Goal: Information Seeking & Learning: Learn about a topic

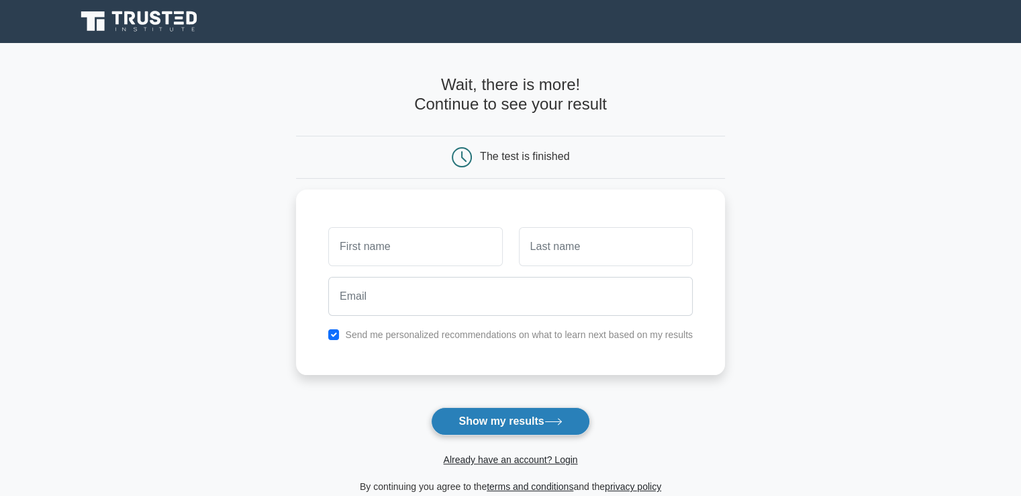
click at [478, 420] on button "Show my results" at bounding box center [510, 421] width 158 height 28
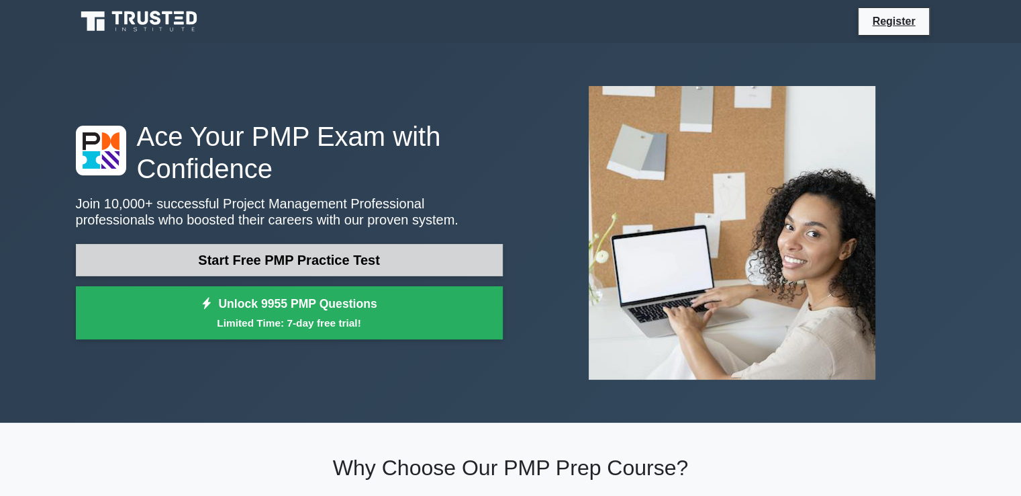
click at [247, 256] on link "Start Free PMP Practice Test" at bounding box center [289, 260] width 427 height 32
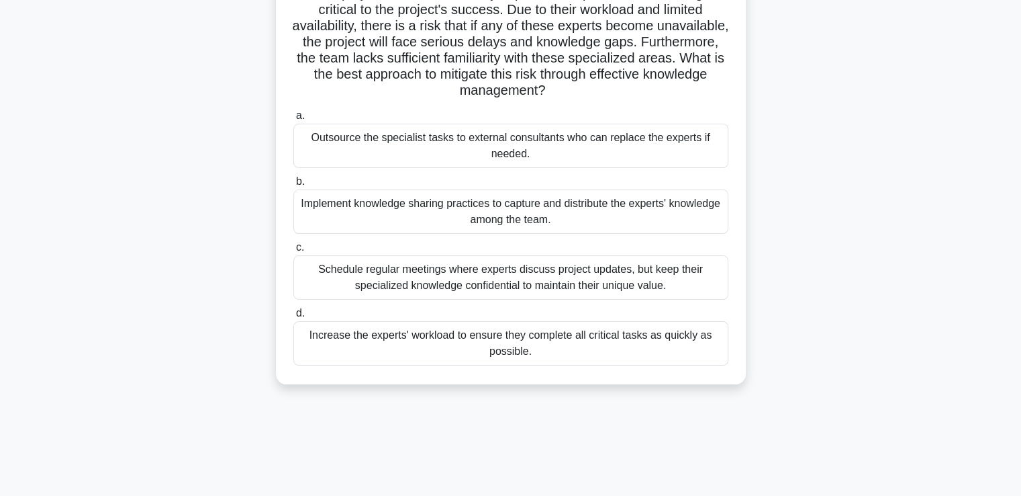
scroll to position [115, 0]
drag, startPoint x: 298, startPoint y: 88, endPoint x: 535, endPoint y: 387, distance: 381.9
click at [535, 387] on div "Your project relies on a few key experts with specialized knowledge critical to…" at bounding box center [511, 181] width 886 height 436
copy div "Your project relies on a few key experts with specialized knowledge critical to…"
click at [888, 383] on div "Your project relies on a few key experts with specialized knowledge critical to…" at bounding box center [511, 181] width 886 height 436
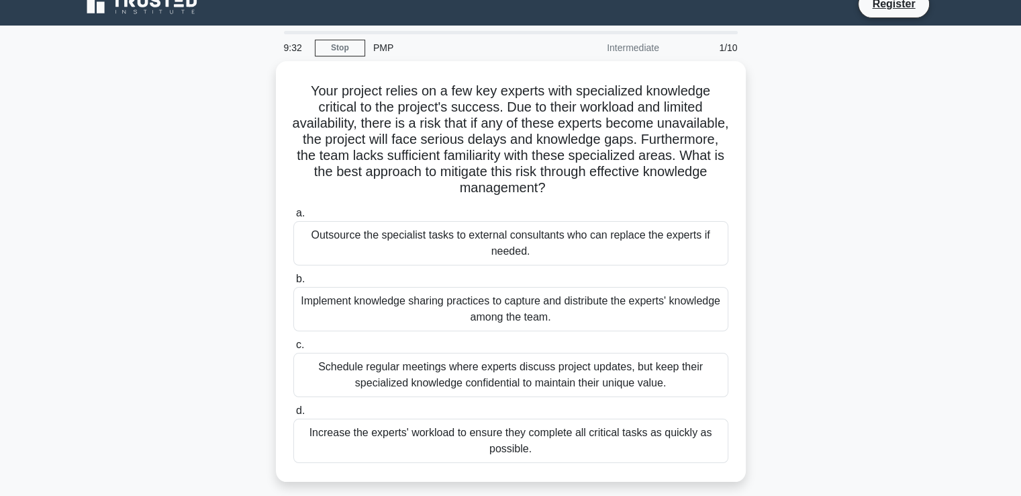
scroll to position [0, 0]
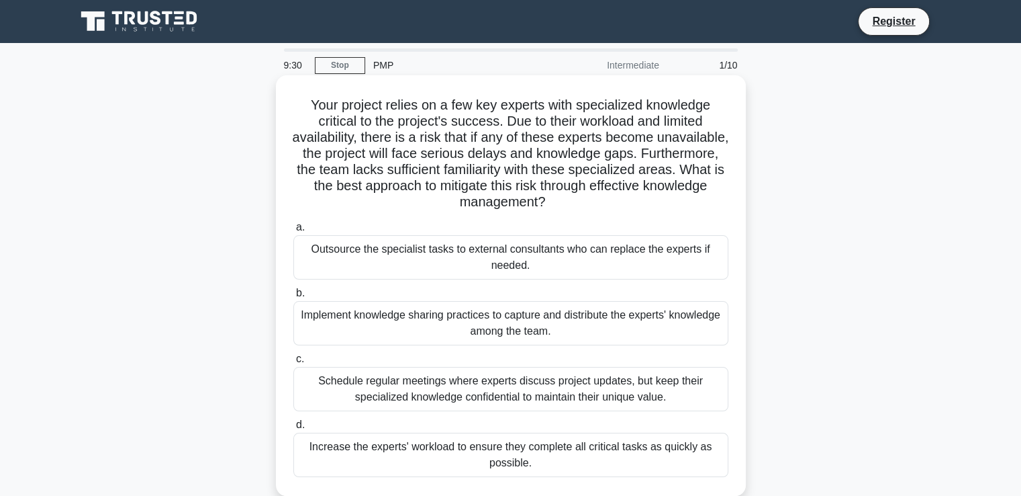
click at [500, 259] on div "Outsource the specialist tasks to external consultants who can replace the expe…" at bounding box center [510, 257] width 435 height 44
click at [293, 232] on input "a. Outsource the specialist tasks to external consultants who can replace the e…" at bounding box center [293, 227] width 0 height 9
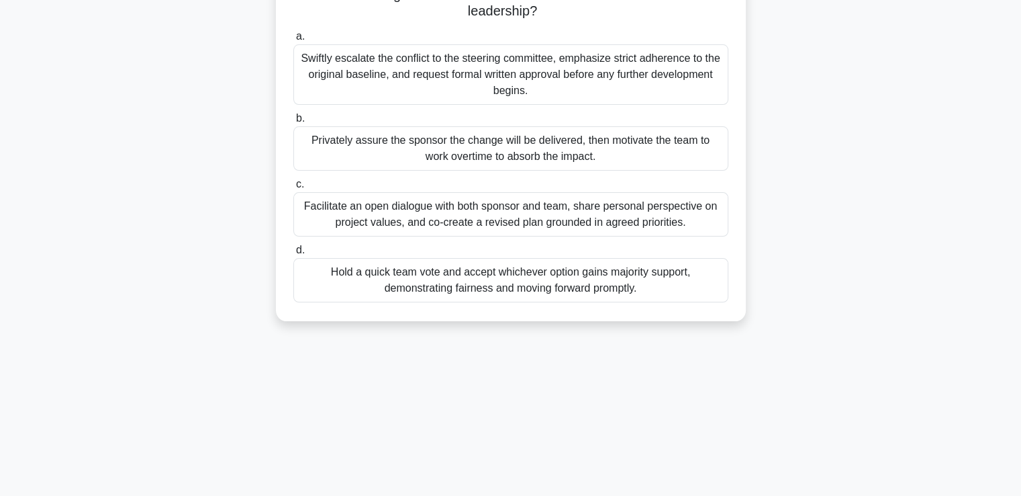
scroll to position [230, 0]
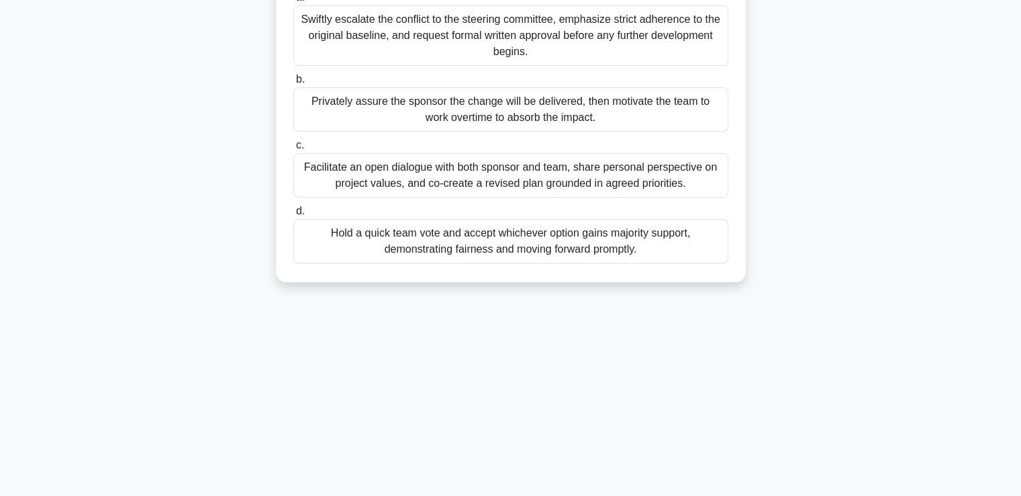
drag, startPoint x: 318, startPoint y: 84, endPoint x: 658, endPoint y: 283, distance: 394.6
click at [658, 282] on div "During a mid-sprint review, the executive sponsor demands a substantial scope c…" at bounding box center [511, 64] width 470 height 436
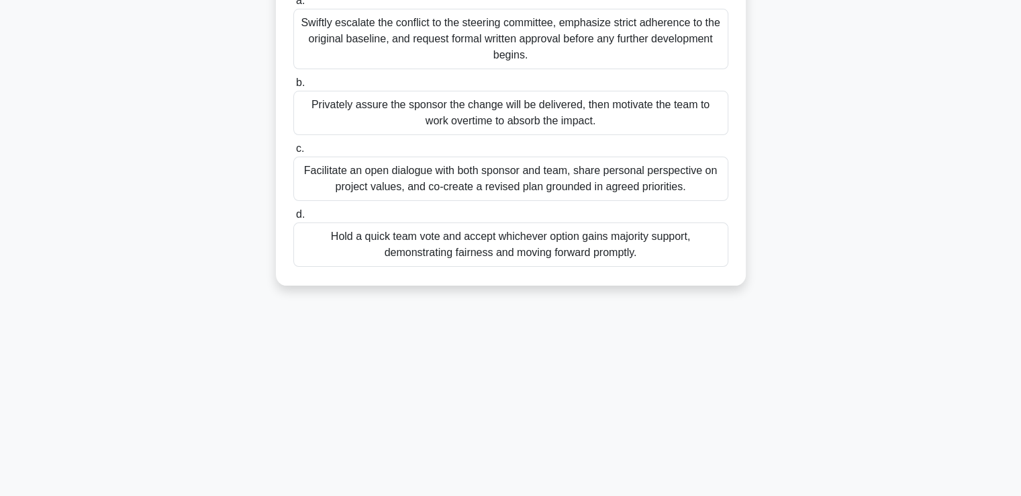
click at [857, 348] on div "8:31 Stop PMP Intermediate 2/10 During a mid-sprint review, the executive spons…" at bounding box center [511, 154] width 886 height 671
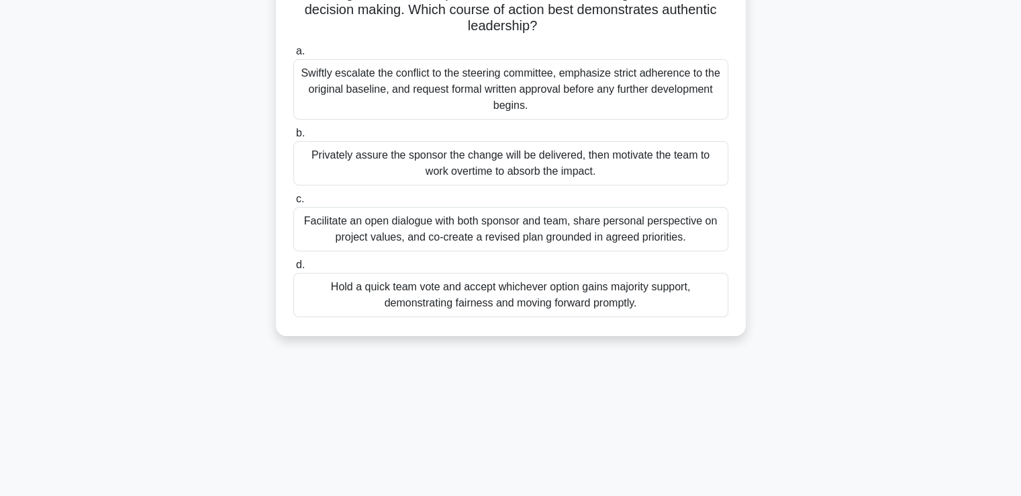
scroll to position [0, 0]
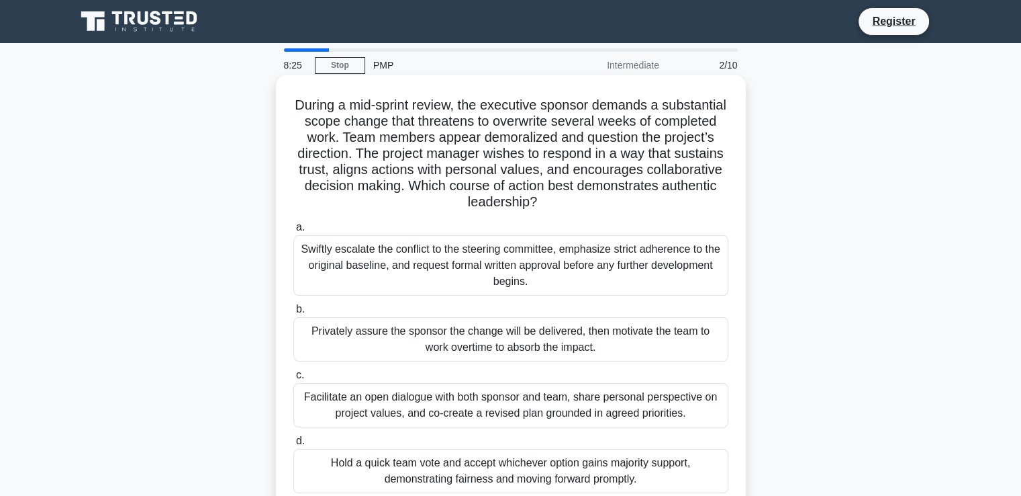
drag, startPoint x: 661, startPoint y: 254, endPoint x: 321, endPoint y: 107, distance: 370.0
click at [321, 107] on div "During a mid-sprint review, the executive sponsor demands a substantial scope c…" at bounding box center [510, 294] width 459 height 426
copy div "During a mid-sprint review, the executive sponsor demands a substantial scope c…"
click at [731, 299] on div "a. Swiftly escalate the conflict to the steering committee, emphasize strict ad…" at bounding box center [510, 355] width 451 height 279
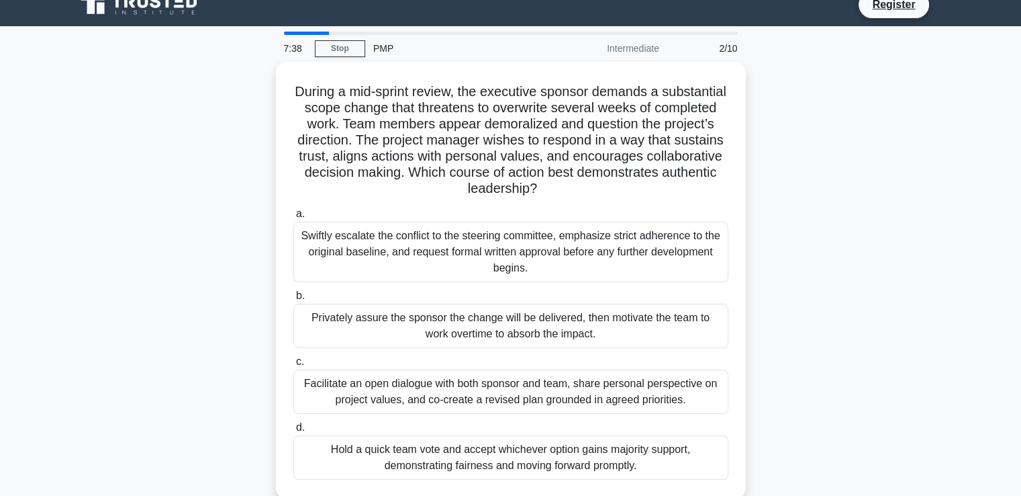
scroll to position [21, 0]
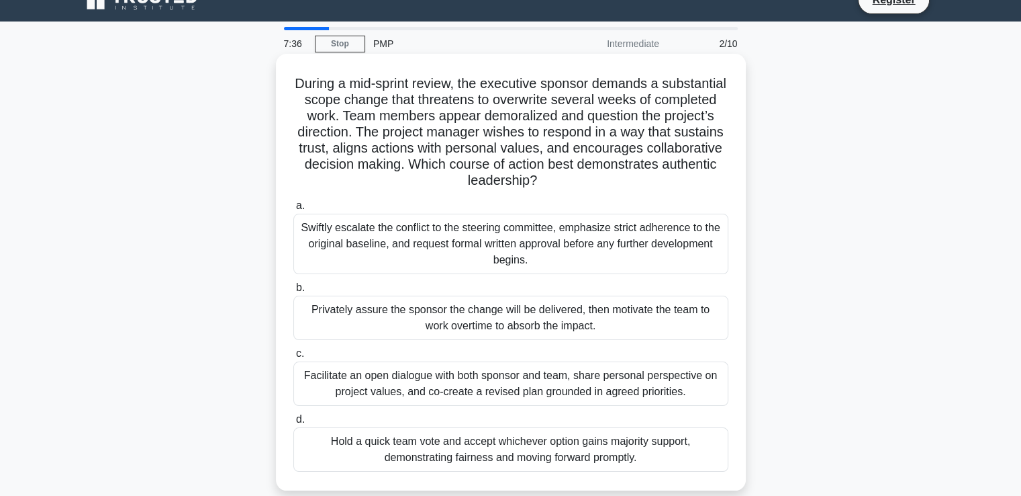
click at [308, 296] on div "Privately assure the sponsor the change will be delivered, then motivate the te…" at bounding box center [510, 317] width 435 height 44
click at [293, 292] on input "b. Privately assure the sponsor the change will be delivered, then motivate the…" at bounding box center [293, 287] width 0 height 9
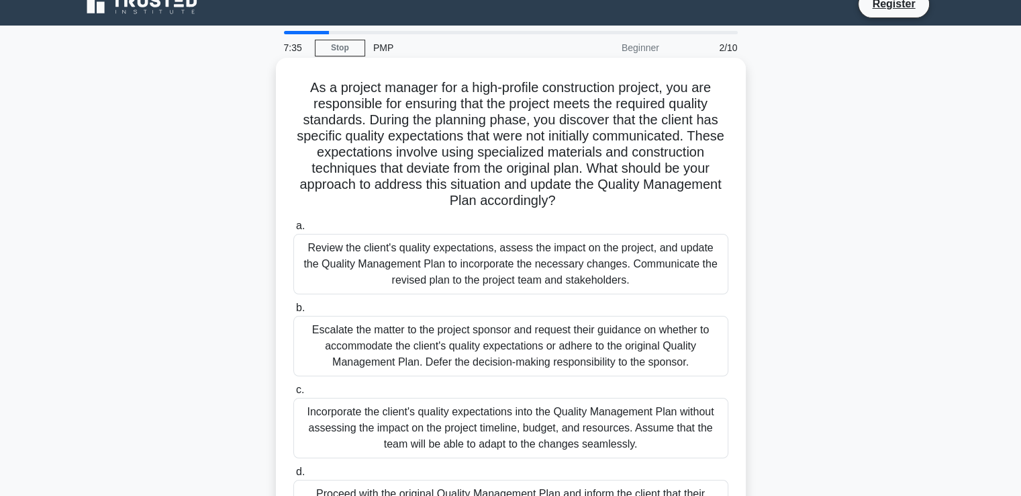
scroll to position [0, 0]
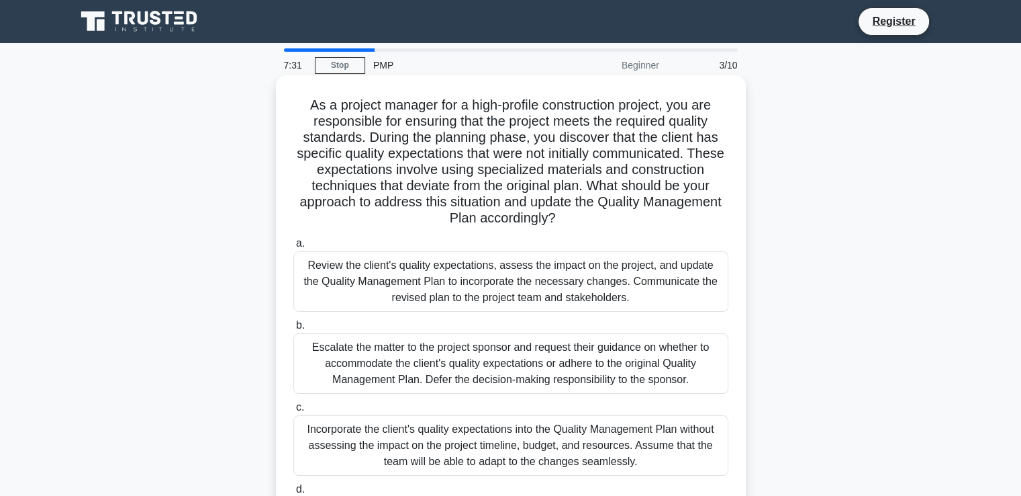
click at [393, 295] on div "Review the client's quality expectations, assess the impact on the project, and…" at bounding box center [510, 281] width 435 height 60
click at [293, 248] on input "a. Review the client's quality expectations, assess the impact on the project, …" at bounding box center [293, 243] width 0 height 9
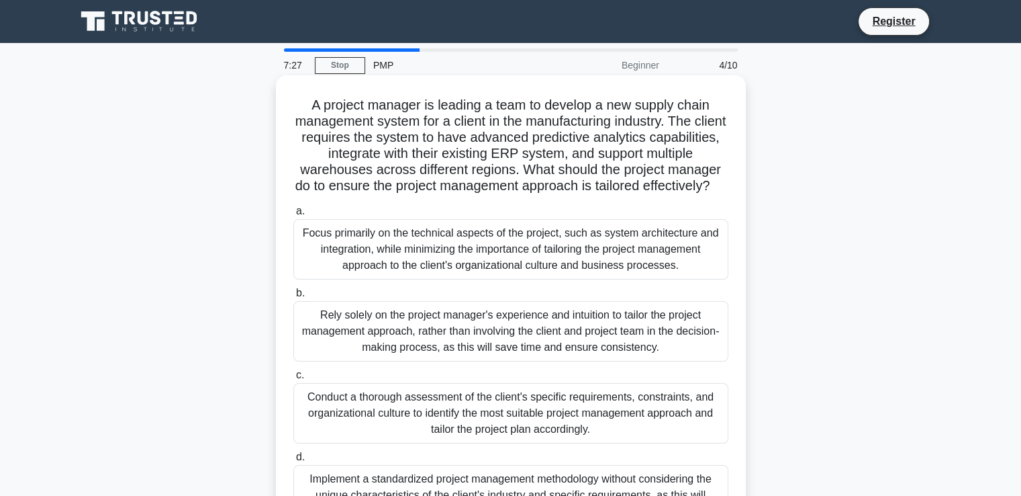
click at [402, 336] on div "Rely solely on the project manager's experience and intuition to tailor the pro…" at bounding box center [510, 331] width 435 height 60
click at [293, 297] on input "b. Rely solely on the project manager's experience and intuition to tailor the …" at bounding box center [293, 293] width 0 height 9
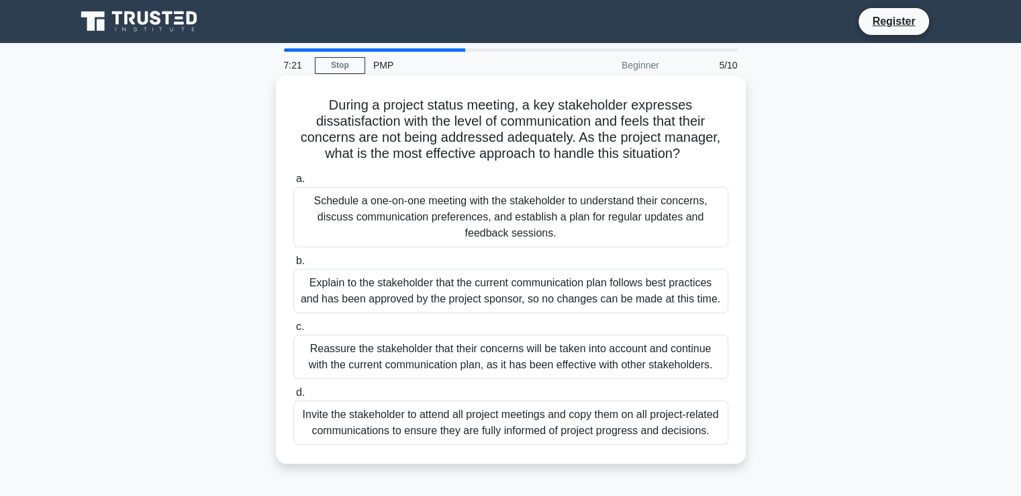
click at [410, 361] on div "Reassure the stakeholder that their concerns will be taken into account and con…" at bounding box center [510, 356] width 435 height 44
click at [293, 331] on input "c. Reassure the stakeholder that their concerns will be taken into account and …" at bounding box center [293, 326] width 0 height 9
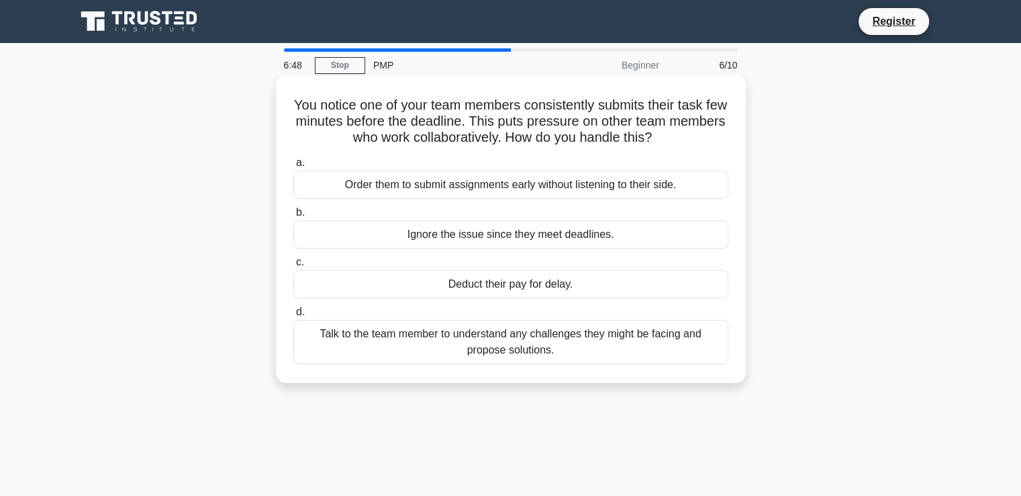
click at [365, 337] on div "Talk to the team member to understand any challenges they might be facing and p…" at bounding box center [510, 342] width 435 height 44
click at [293, 316] on input "d. Talk to the team member to understand any challenges they might be facing an…" at bounding box center [293, 312] width 0 height 9
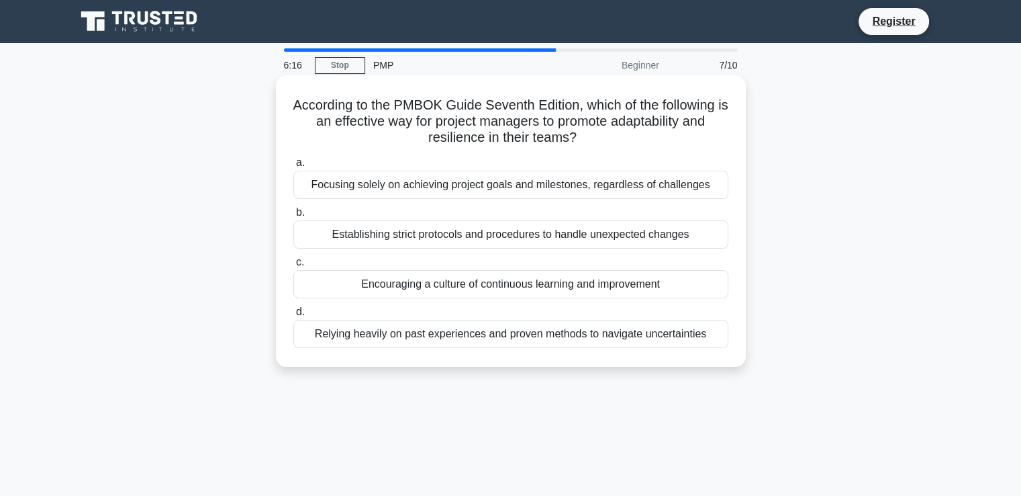
click at [443, 243] on div "Establishing strict protocols and procedures to handle unexpected changes" at bounding box center [510, 234] width 435 height 28
click at [293, 217] on input "b. Establishing strict protocols and procedures to handle unexpected changes" at bounding box center [293, 212] width 0 height 9
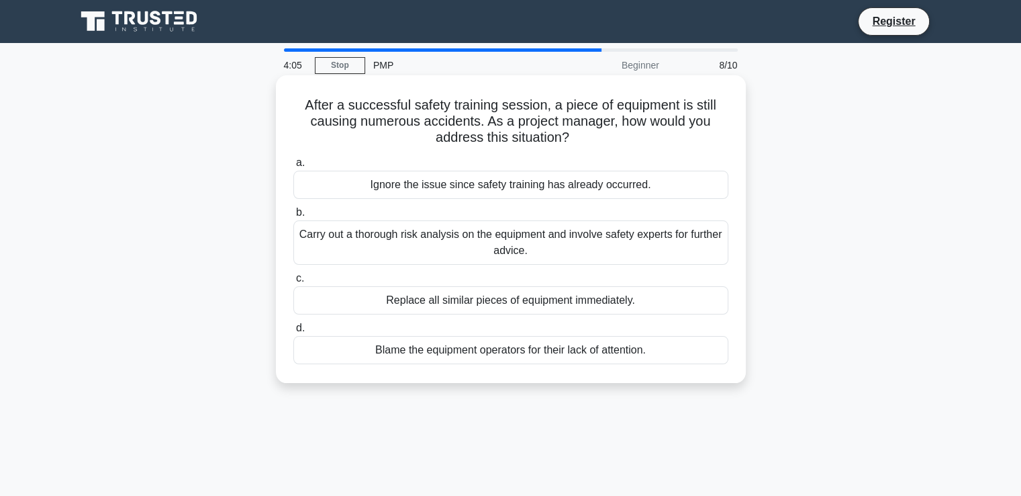
click at [426, 243] on div "Carry out a thorough risk analysis on the equipment and involve safety experts …" at bounding box center [510, 242] width 435 height 44
click at [293, 217] on input "b. Carry out a thorough risk analysis on the equipment and involve safety exper…" at bounding box center [293, 212] width 0 height 9
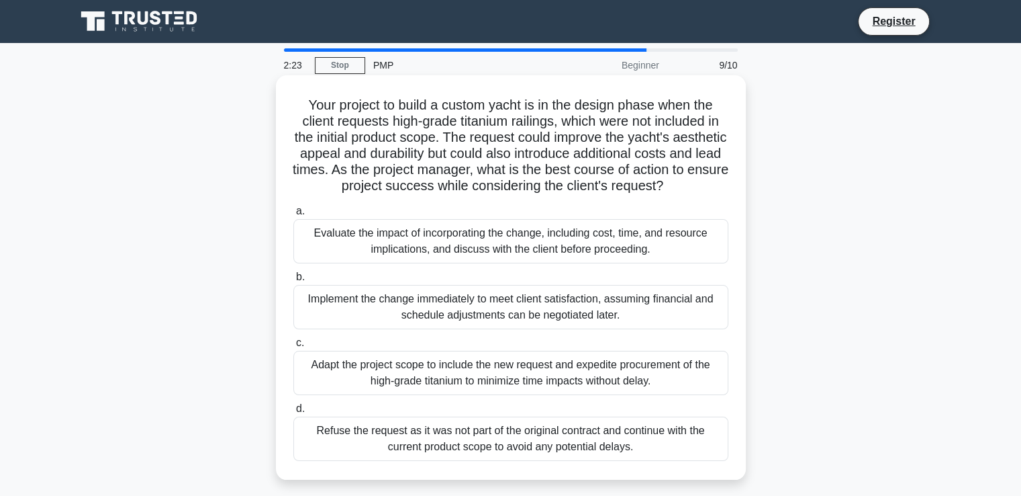
click at [400, 256] on div "Evaluate the impact of incorporating the change, including cost, time, and reso…" at bounding box center [510, 241] width 435 height 44
click at [293, 216] on input "a. Evaluate the impact of incorporating the change, including cost, time, and r…" at bounding box center [293, 211] width 0 height 9
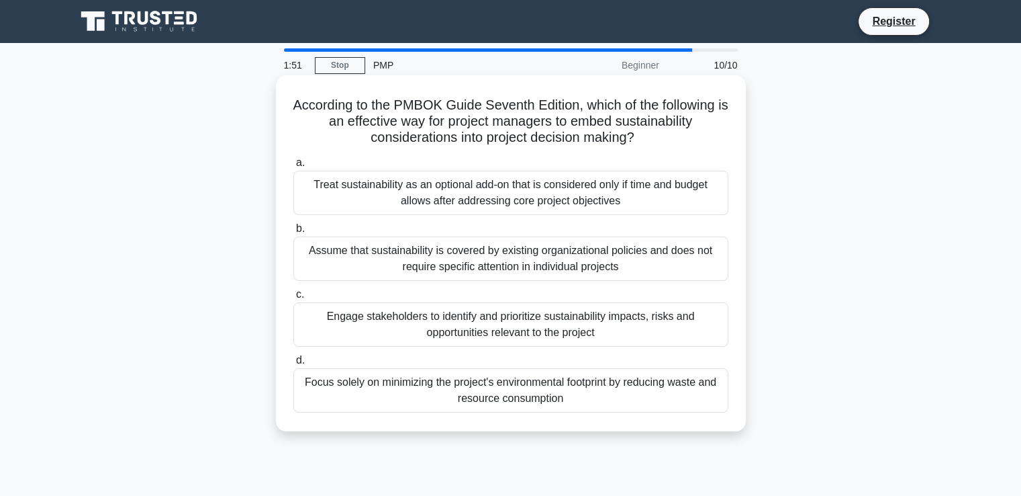
click at [341, 258] on div "Assume that sustainability is covered by existing organizational policies and d…" at bounding box center [510, 258] width 435 height 44
click at [293, 233] on input "b. Assume that sustainability is covered by existing organizational policies an…" at bounding box center [293, 228] width 0 height 9
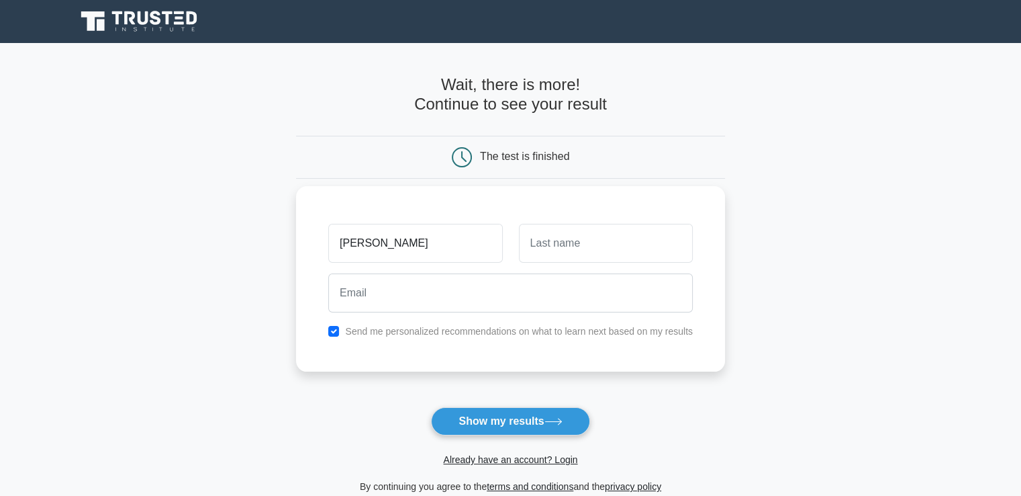
type input "[PERSON_NAME]"
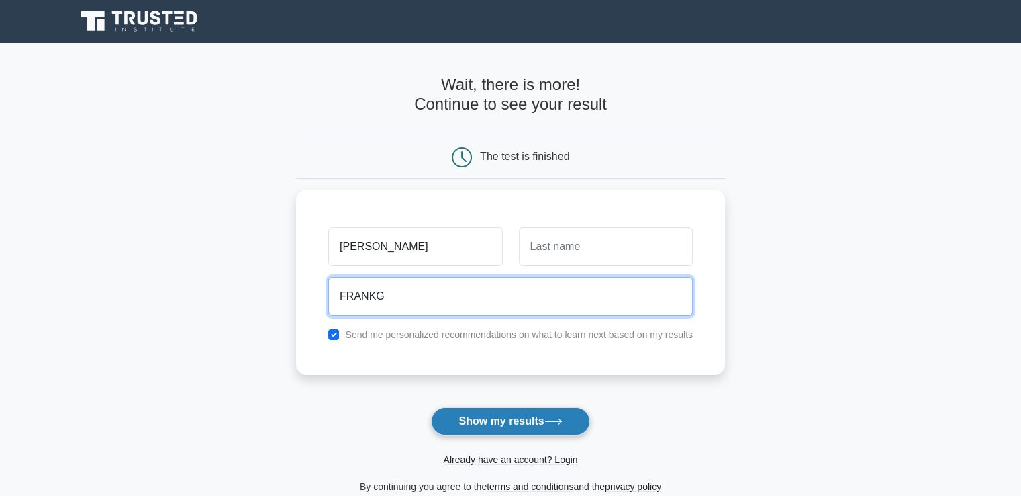
type input "FRANKG"
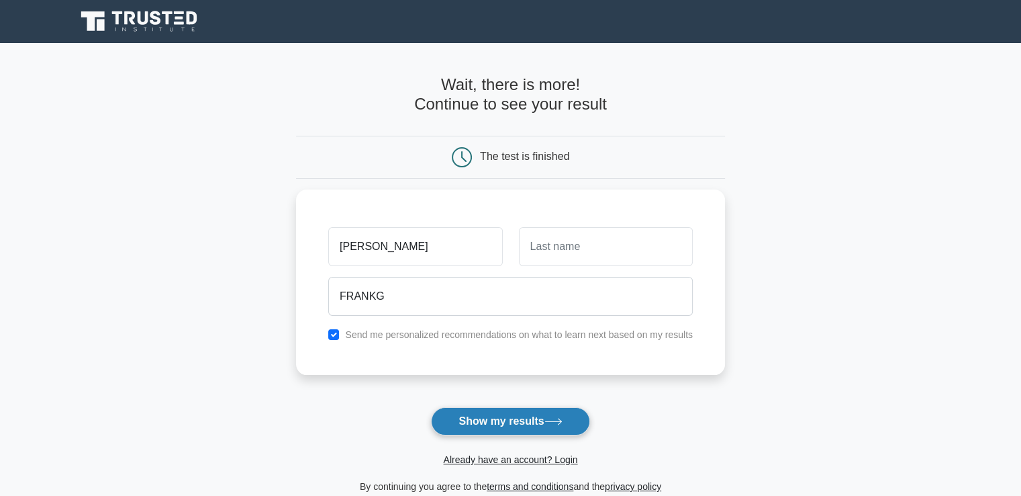
click at [483, 425] on button "Show my results" at bounding box center [510, 421] width 158 height 28
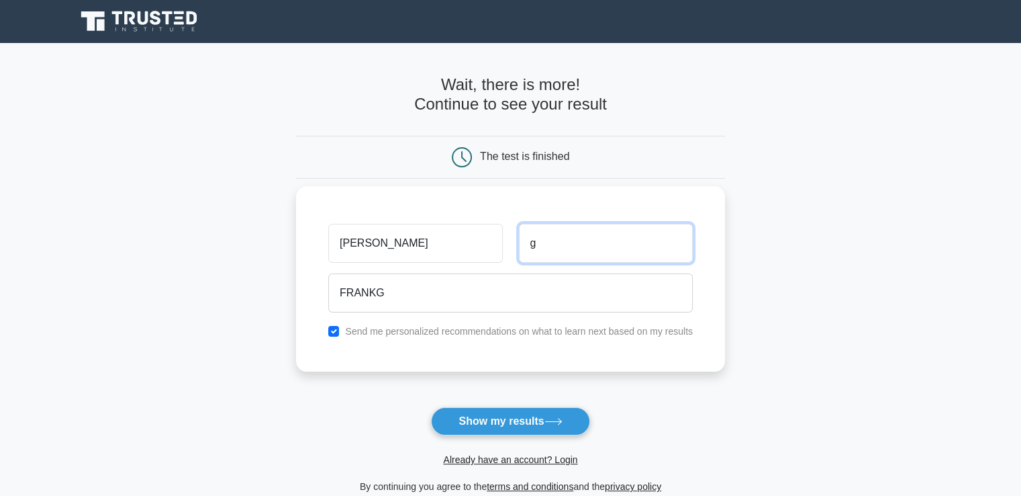
type input "g"
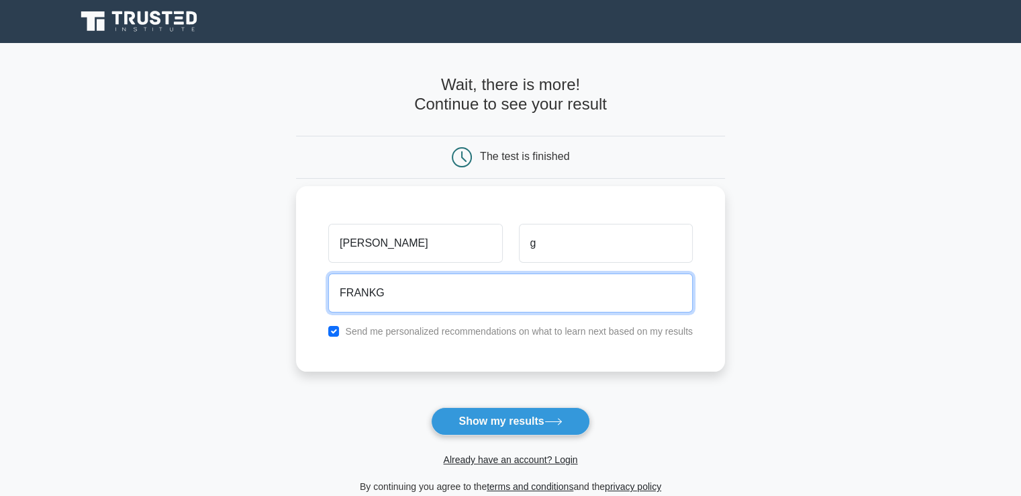
click at [413, 291] on input "FRANKG" at bounding box center [510, 292] width 365 height 39
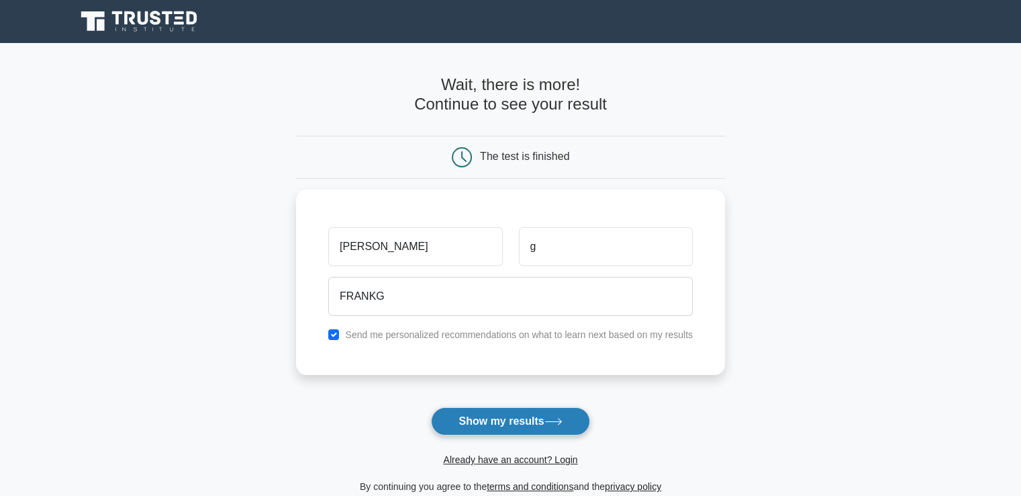
click at [460, 416] on button "Show my results" at bounding box center [510, 421] width 158 height 28
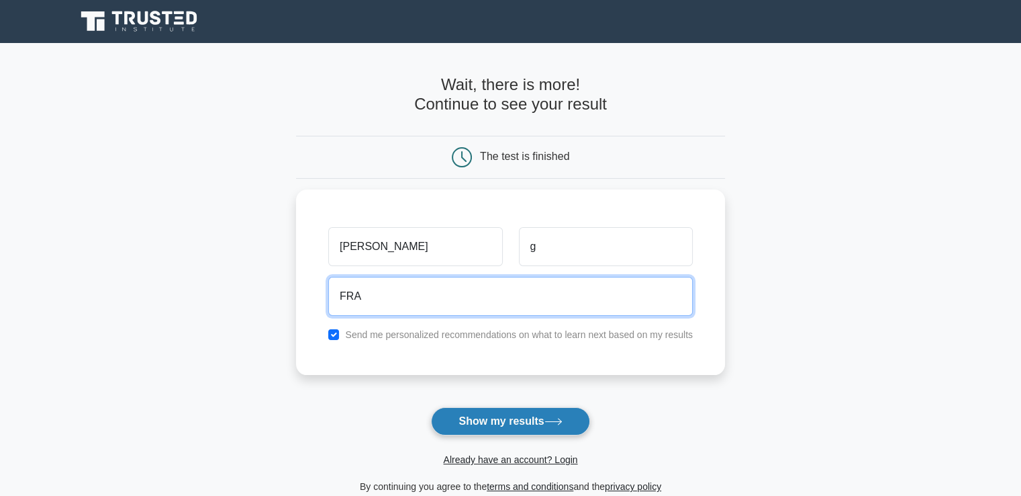
type input "FRA"
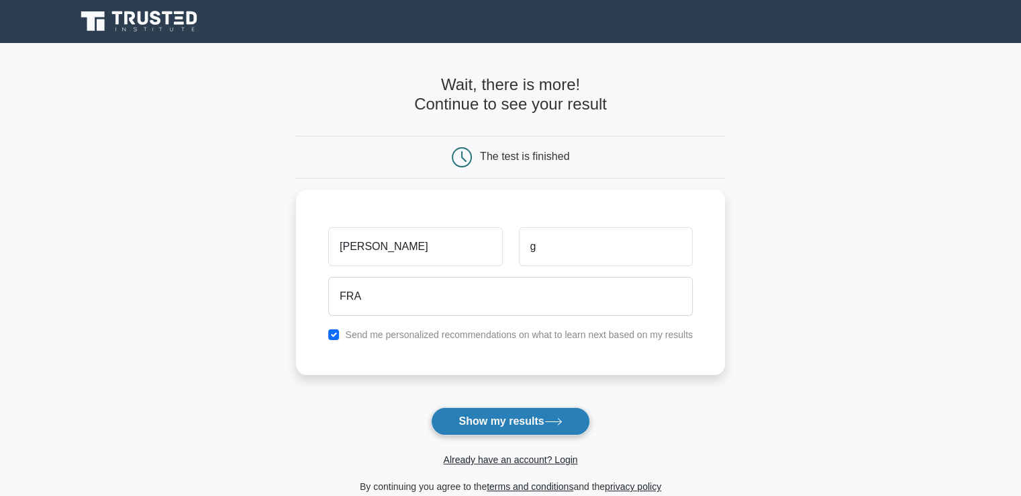
click at [460, 416] on button "Show my results" at bounding box center [510, 421] width 158 height 28
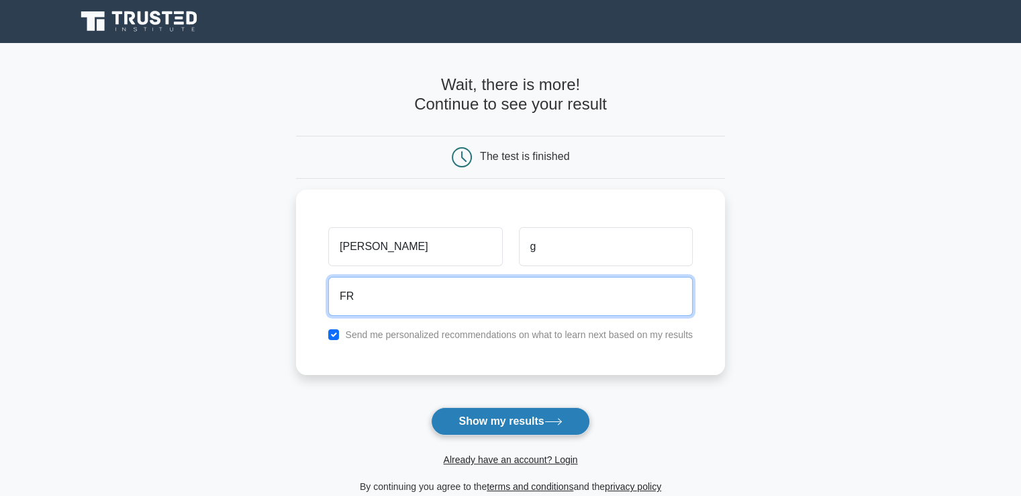
type input "F"
type input "frankgonteb14@gmail.com"
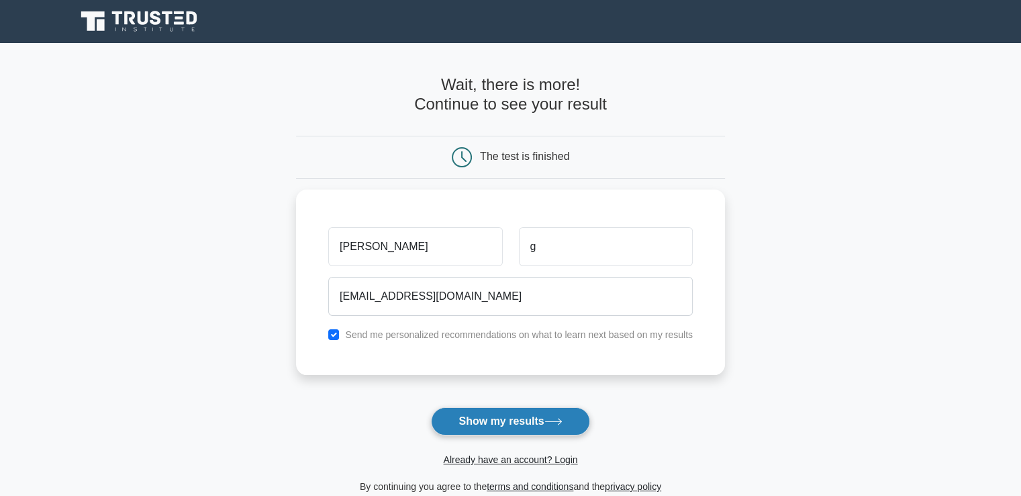
click at [469, 420] on button "Show my results" at bounding box center [510, 421] width 158 height 28
